Goal: Task Accomplishment & Management: Manage account settings

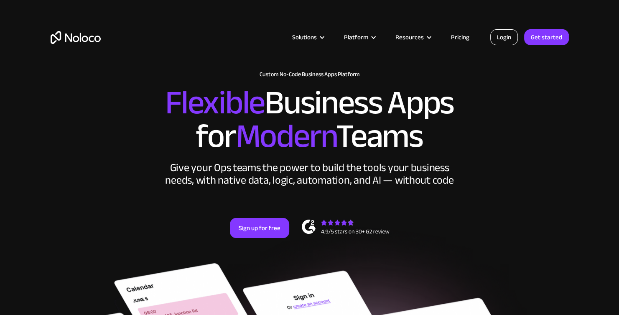
click at [507, 43] on link "Login" at bounding box center [504, 37] width 28 height 16
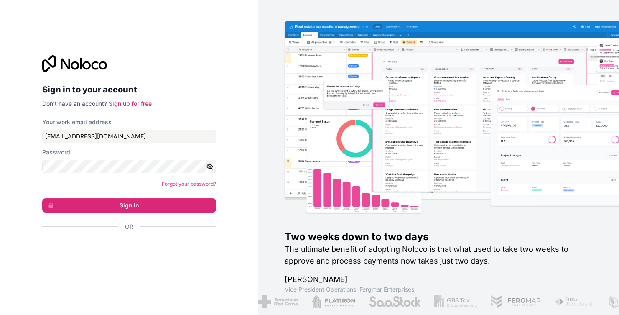
click at [209, 168] on icon "button" at bounding box center [210, 166] width 6 height 4
click at [131, 206] on button "Sign in" at bounding box center [129, 205] width 174 height 14
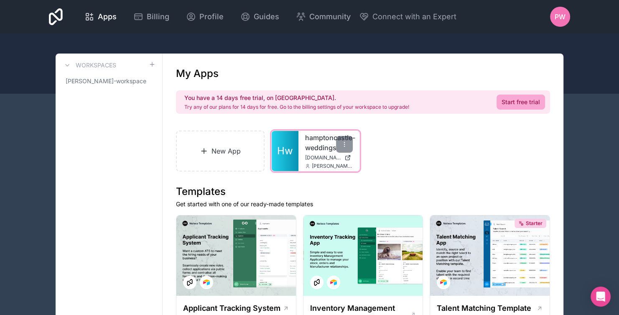
click at [320, 158] on span "hamptoncastle-weddings.noloco.co" at bounding box center [323, 157] width 36 height 7
